Goal: Book appointment/travel/reservation

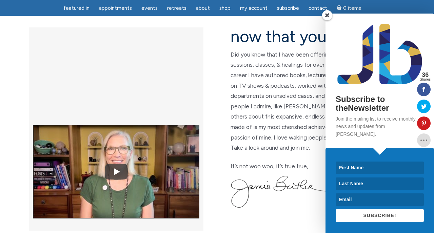
scroll to position [185, 0]
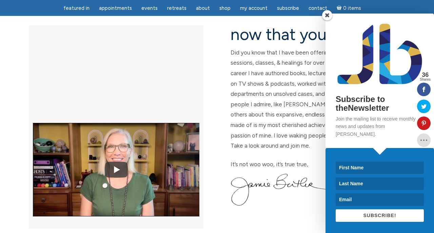
click at [330, 20] on span at bounding box center [327, 15] width 10 height 10
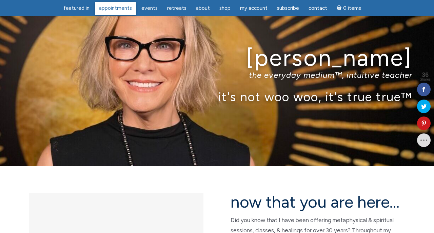
scroll to position [16, 0]
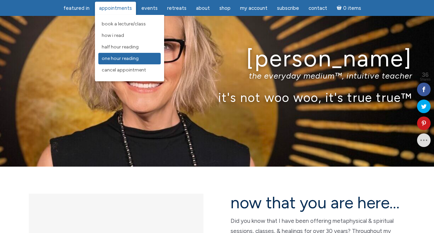
click at [123, 58] on span "One Hour Reading" at bounding box center [120, 59] width 37 height 6
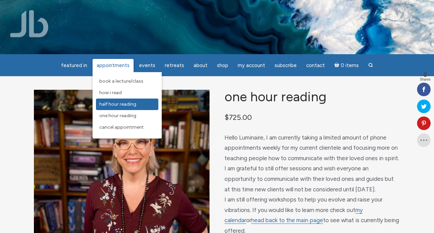
click at [127, 105] on span "Half Hour Reading" at bounding box center [117, 104] width 37 height 6
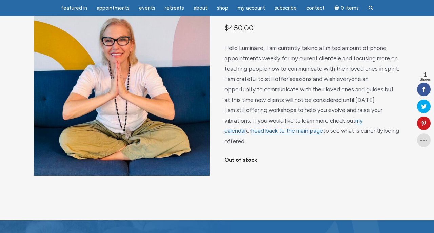
scroll to position [70, 0]
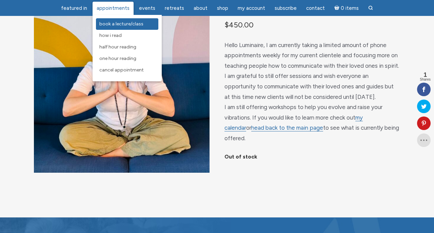
click at [114, 20] on link "Book a Lecture/Class" at bounding box center [127, 24] width 62 height 12
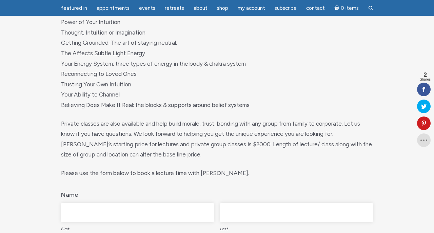
scroll to position [152, 0]
